Goal: Check status: Check status

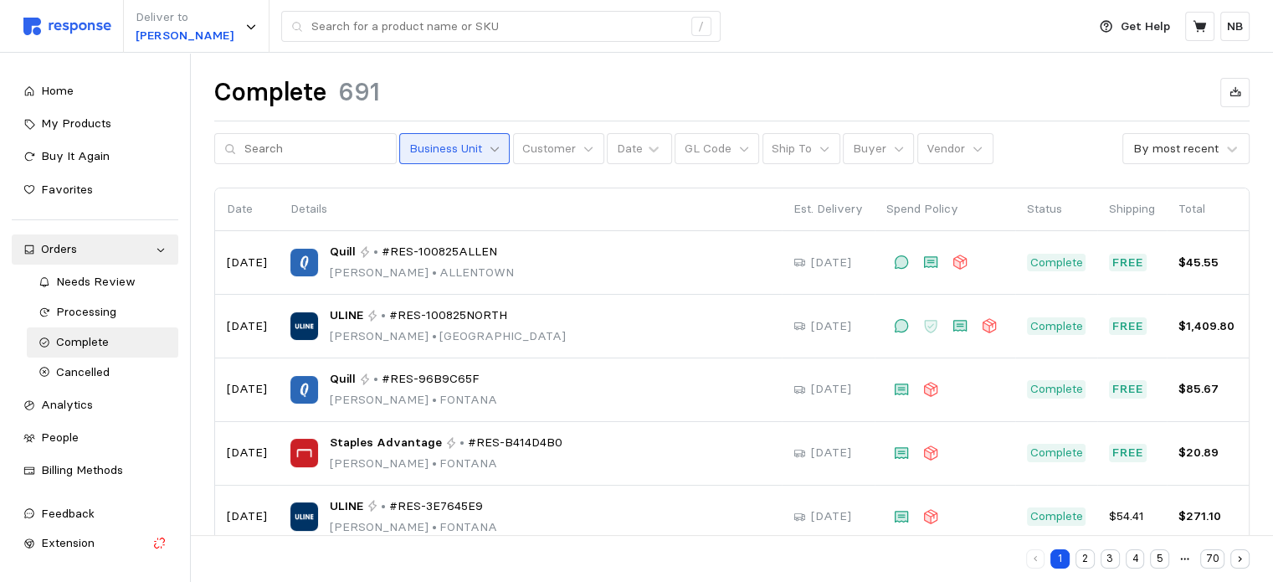
click at [489, 152] on icon at bounding box center [495, 149] width 12 height 12
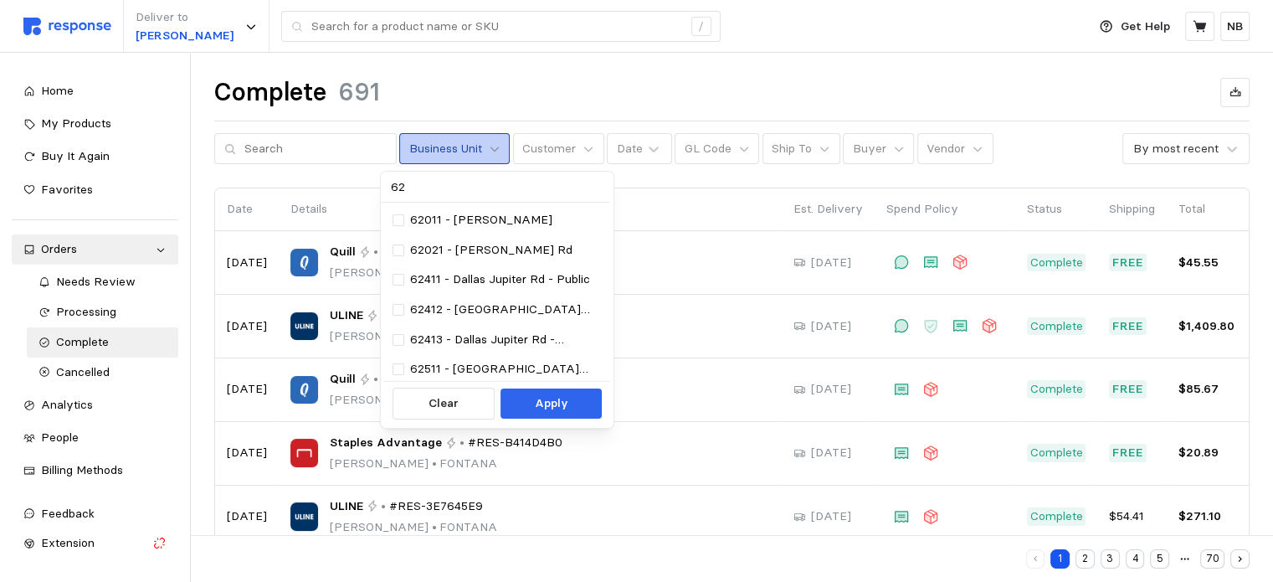
type input "620"
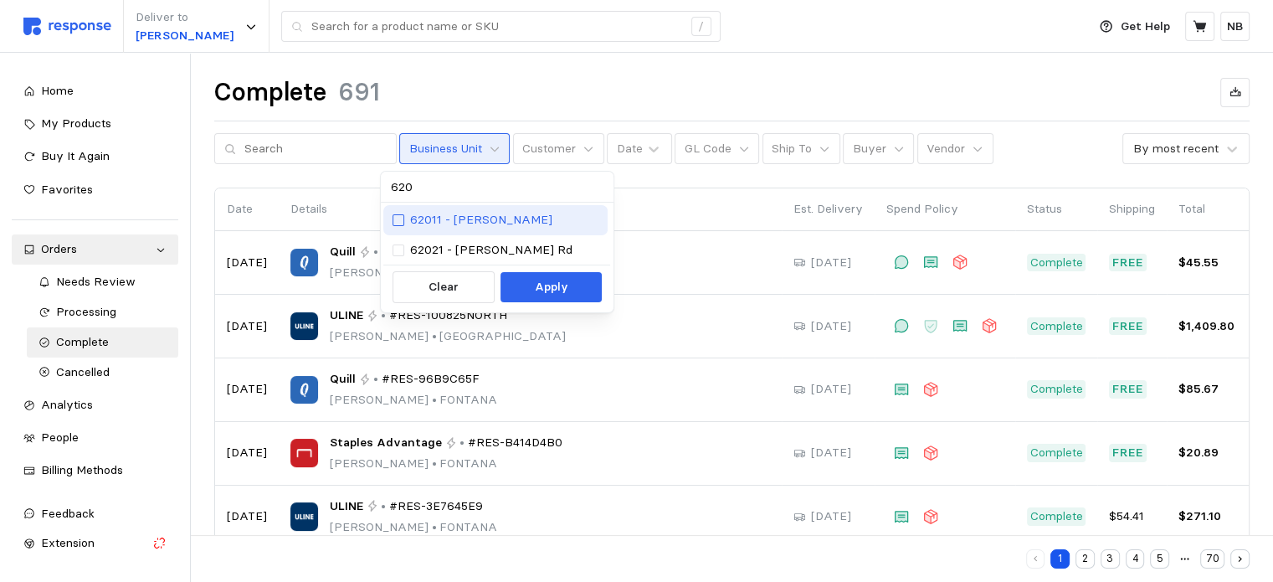
click at [402, 222] on div at bounding box center [399, 220] width 12 height 12
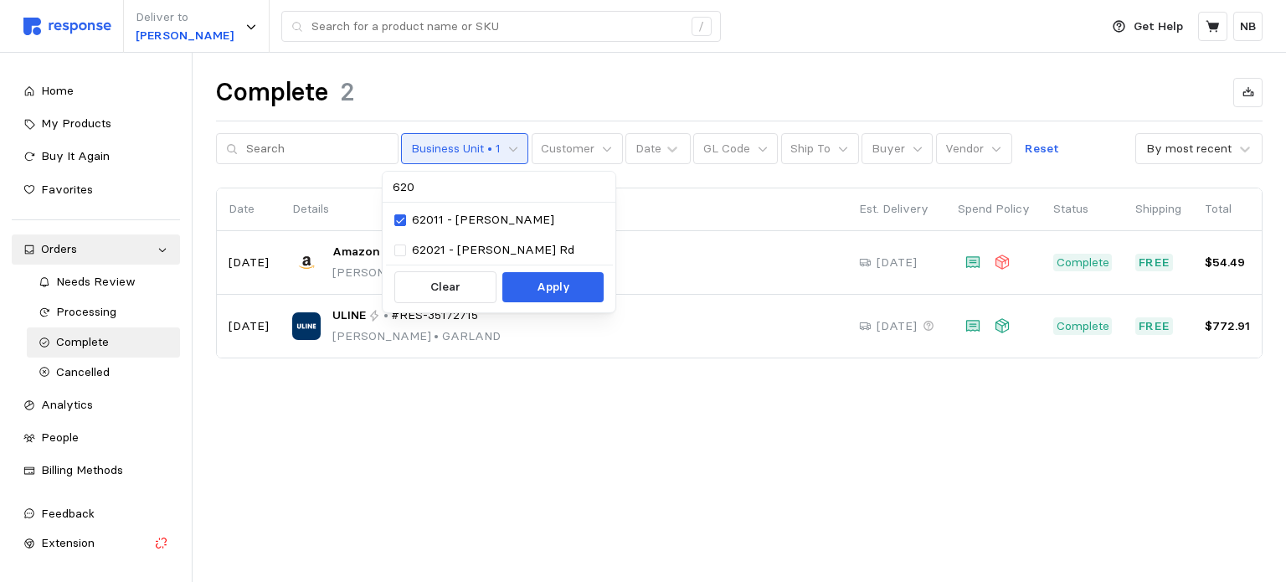
type input "6202"
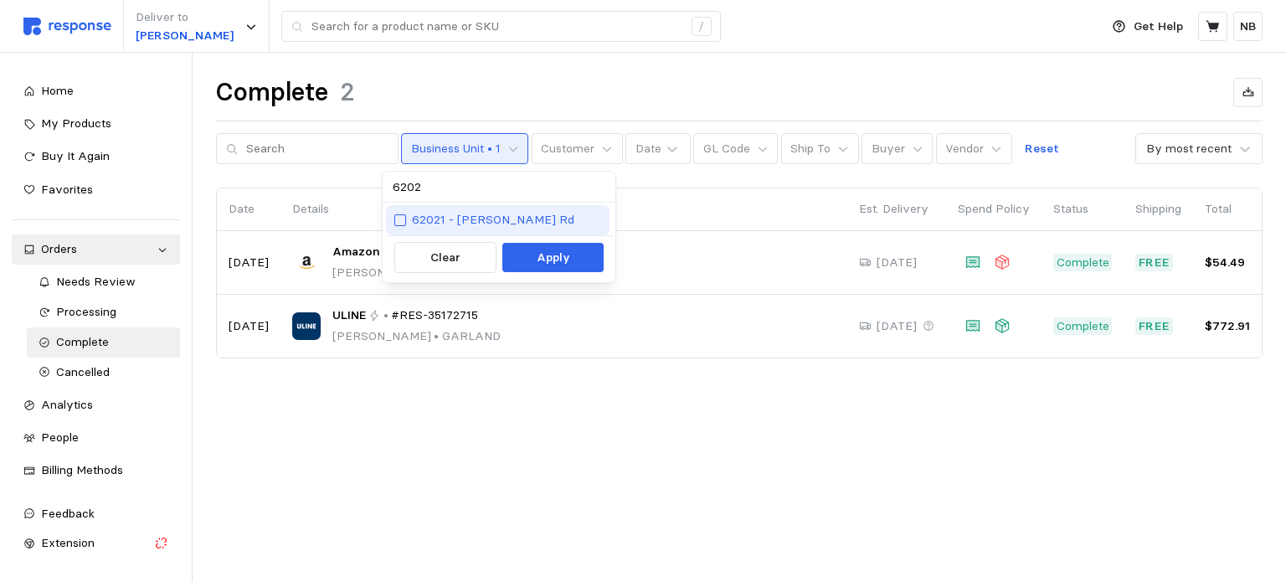
click at [395, 220] on div at bounding box center [400, 220] width 12 height 12
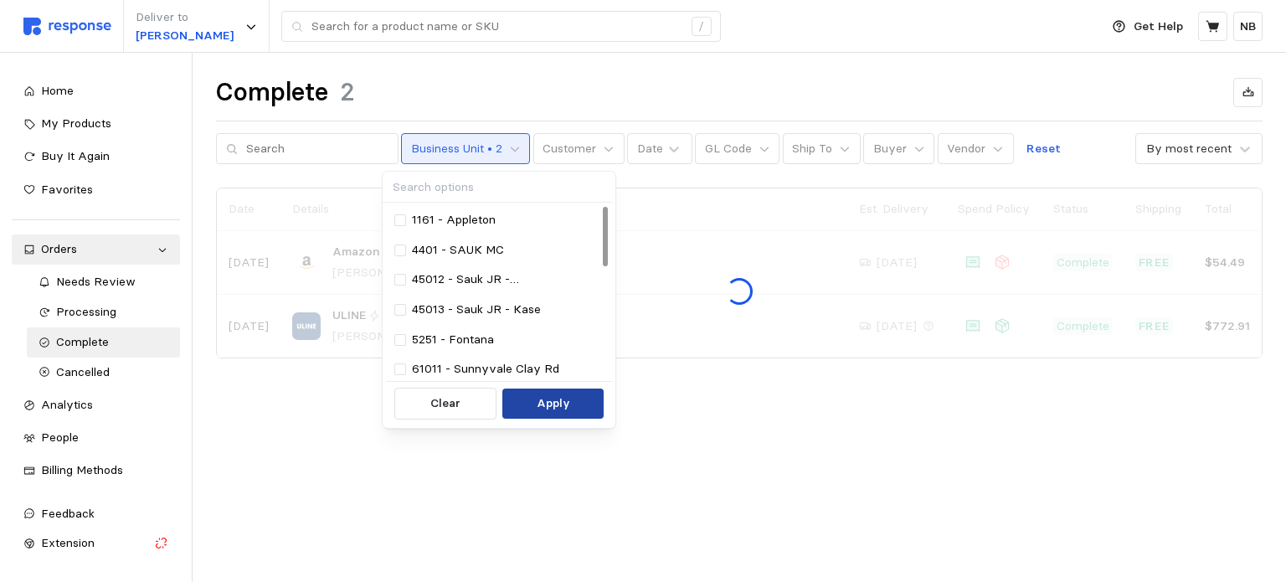
click at [569, 408] on button "Apply" at bounding box center [552, 403] width 101 height 30
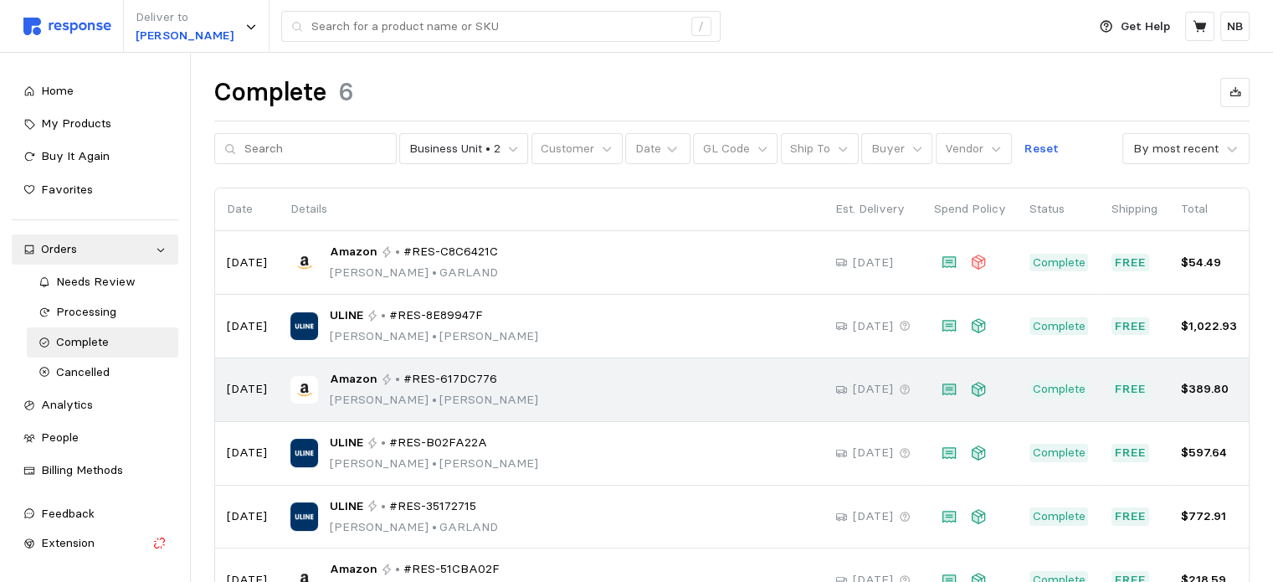
click at [588, 380] on div "Amazon • #RES-617DC776 [PERSON_NAME] • [PERSON_NAME]" at bounding box center [550, 389] width 521 height 39
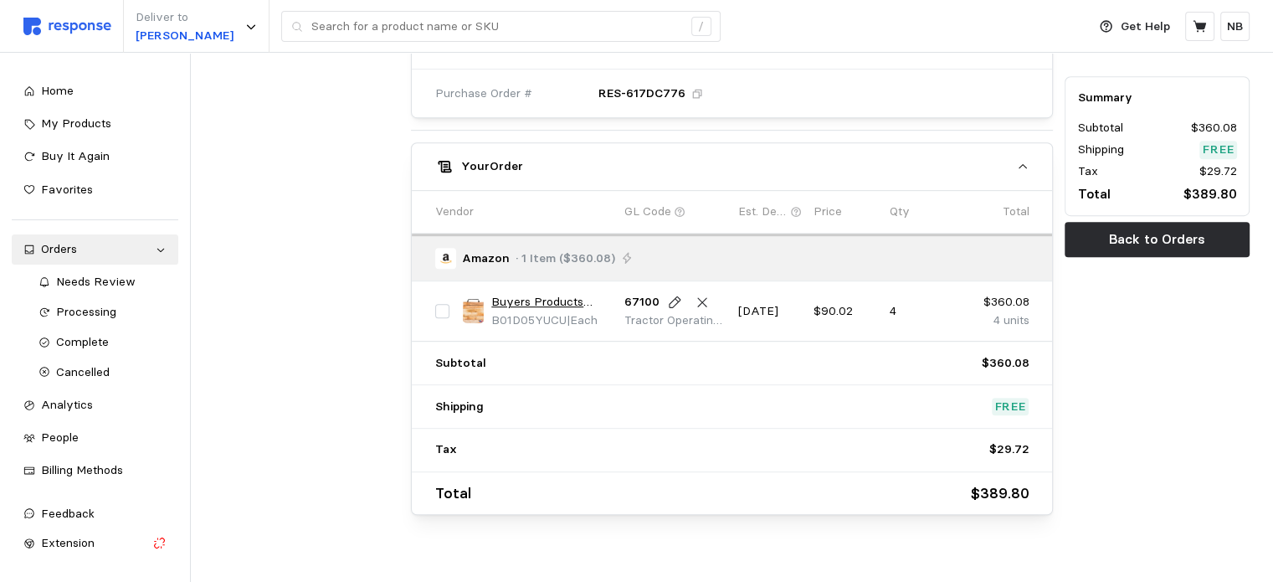
scroll to position [815, 0]
